Goal: Find specific page/section: Find specific page/section

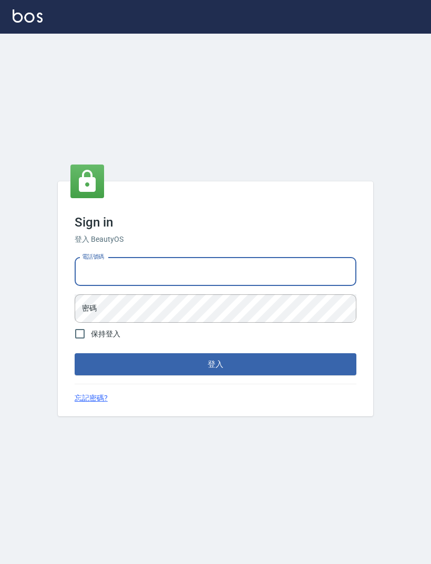
click at [17, 20] on img at bounding box center [28, 15] width 30 height 13
click at [14, 18] on img at bounding box center [28, 15] width 30 height 13
type input "0952064966"
click at [215, 375] on button "登入" at bounding box center [216, 364] width 282 height 22
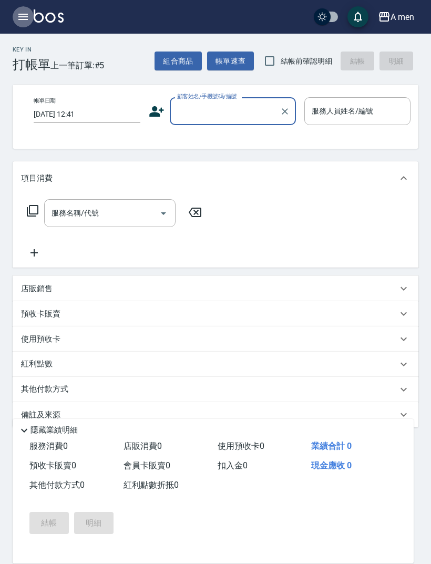
click at [20, 16] on icon "button" at bounding box center [22, 17] width 9 height 6
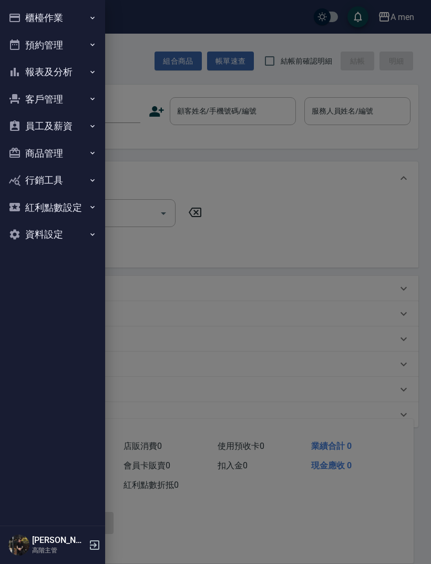
click at [72, 131] on button "員工及薪資" at bounding box center [52, 125] width 97 height 27
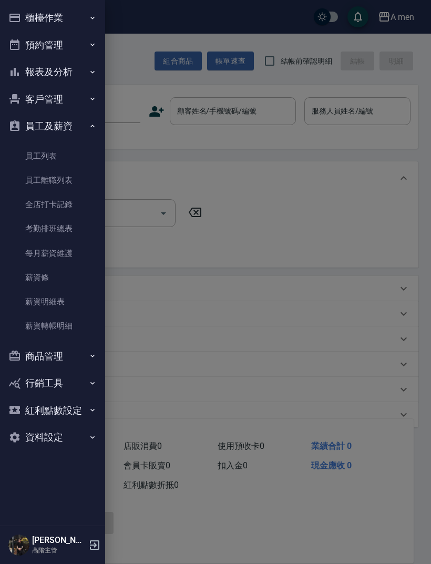
click at [78, 160] on link "員工列表" at bounding box center [52, 156] width 97 height 24
